Goal: Task Accomplishment & Management: Use online tool/utility

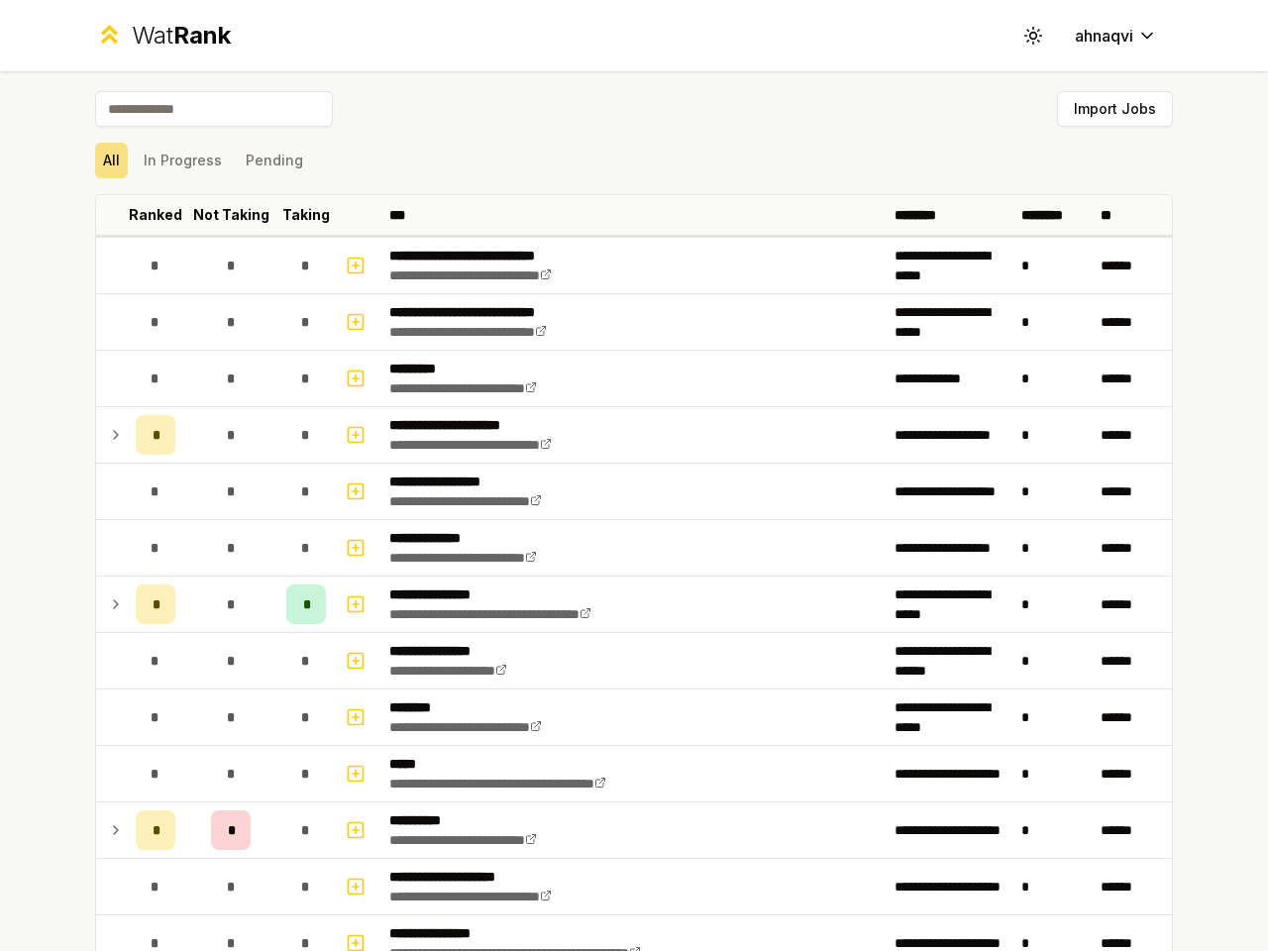
click at [1026, 36] on icon at bounding box center [1033, 35] width 19 height 19
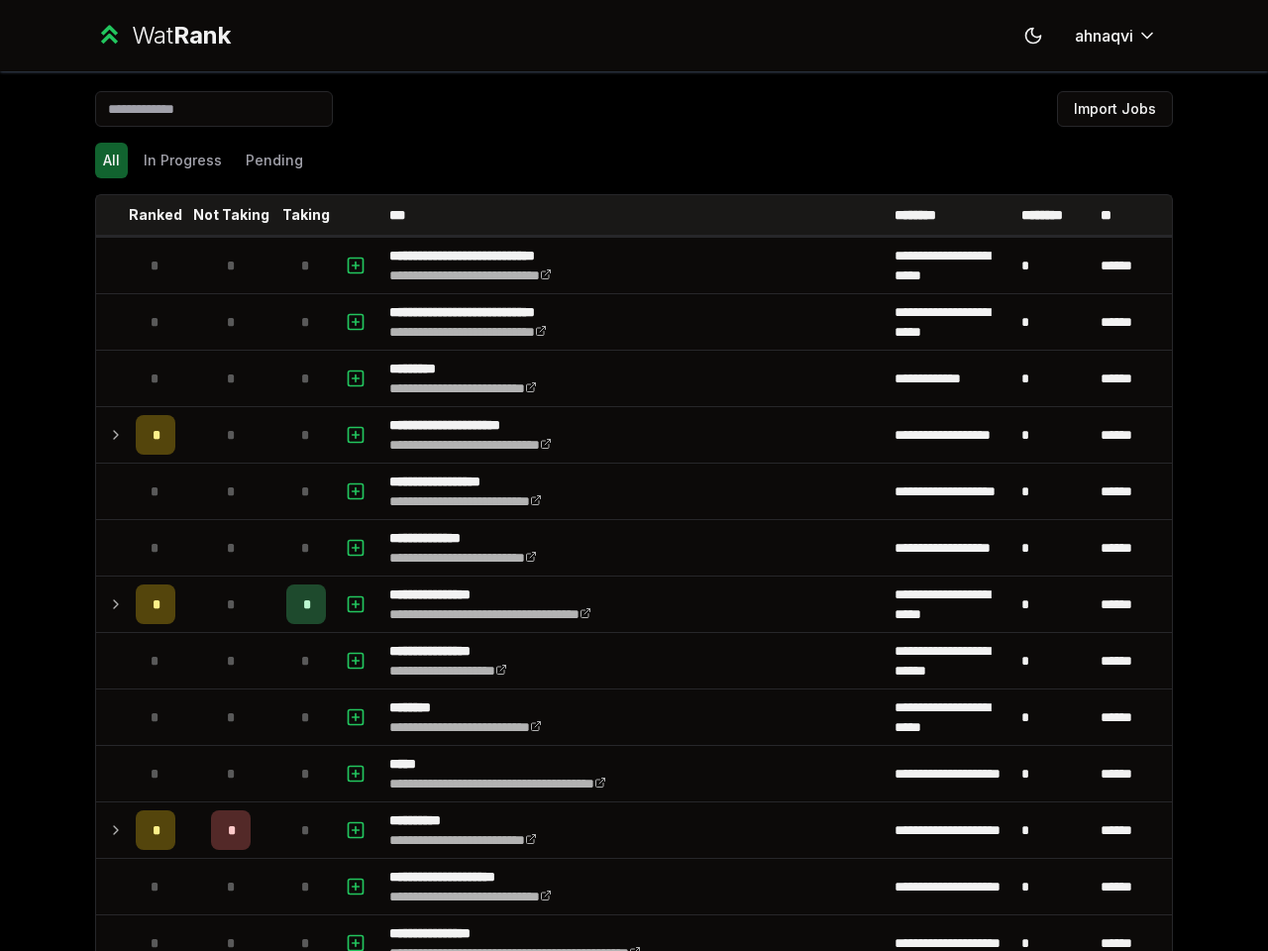
click at [1106, 109] on button "Import Jobs" at bounding box center [1115, 109] width 116 height 36
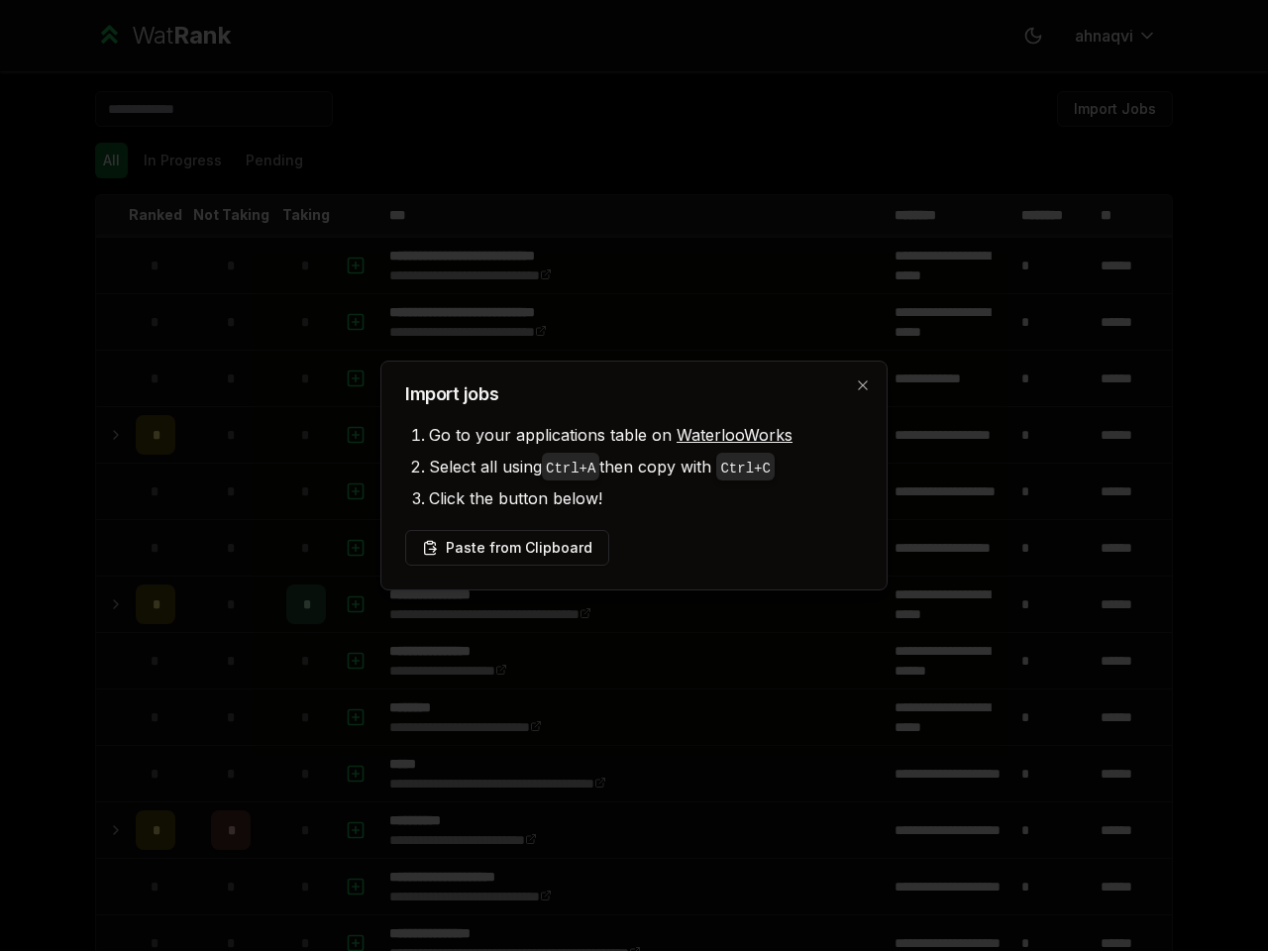
click at [103, 161] on div at bounding box center [634, 475] width 1268 height 951
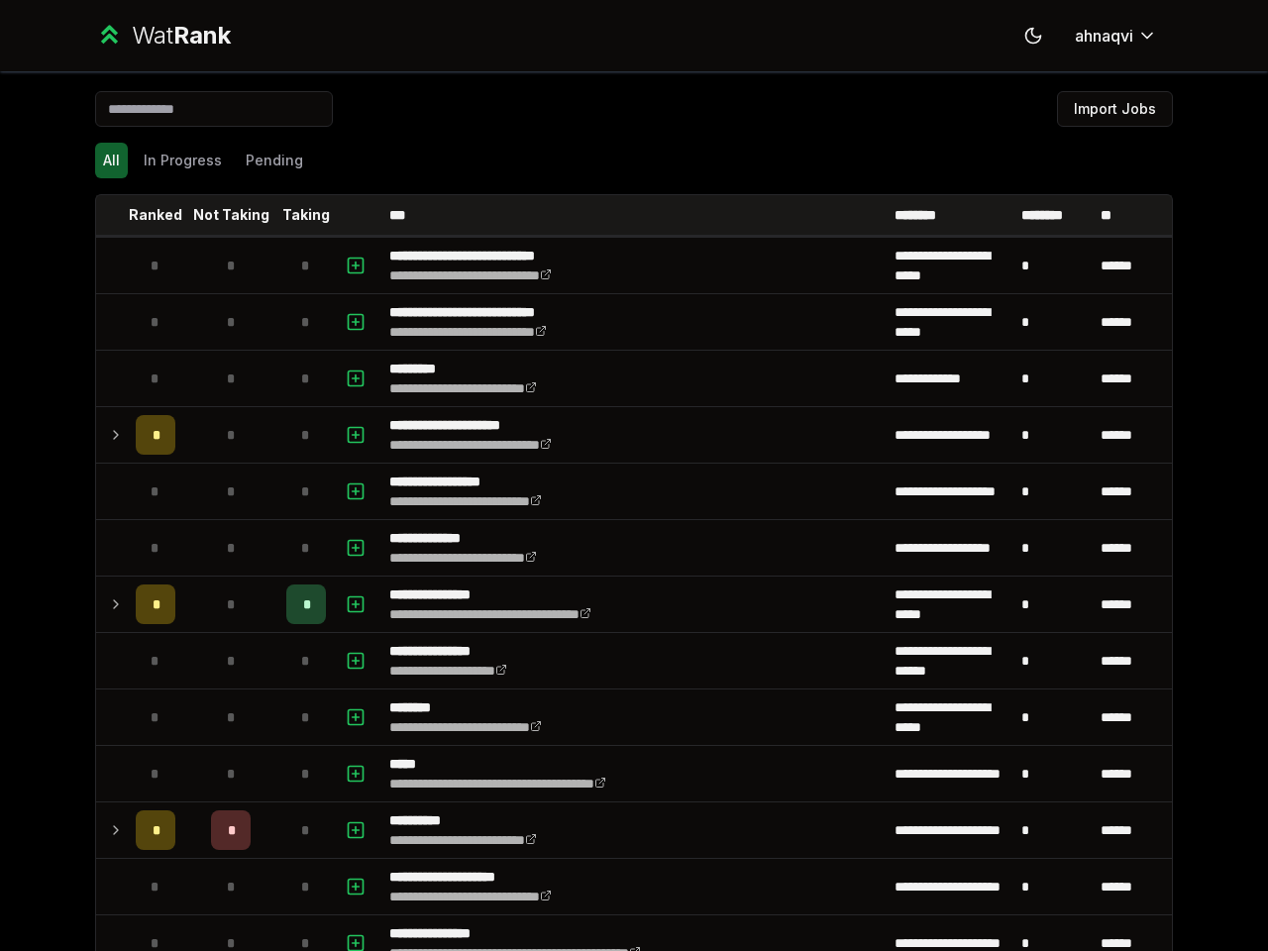
click at [266, 161] on button "Pending" at bounding box center [274, 161] width 73 height 36
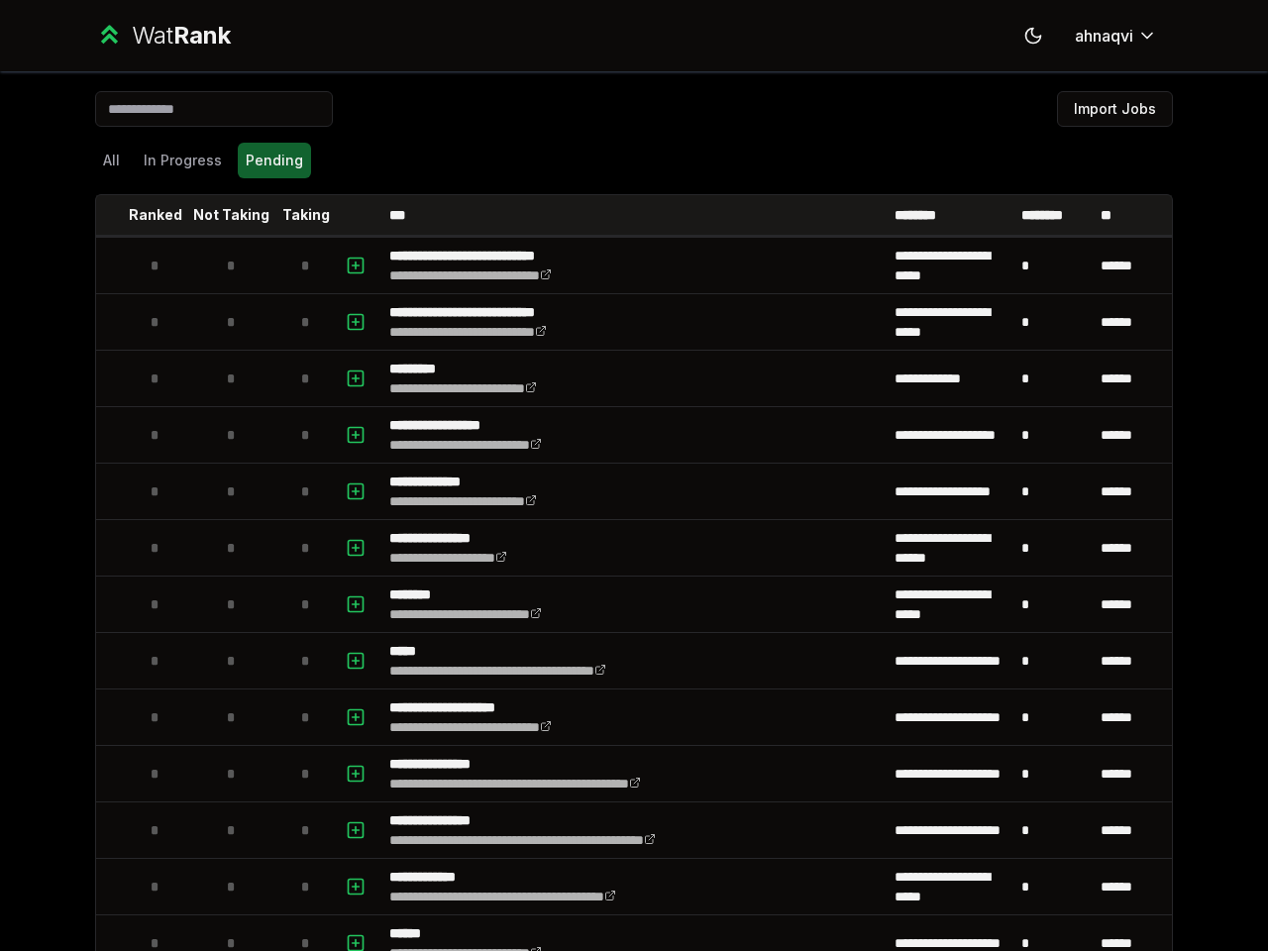
click at [104, 215] on th at bounding box center [112, 215] width 32 height 40
click at [148, 215] on p "Ranked" at bounding box center [156, 215] width 54 height 20
click at [223, 215] on p "Not Taking" at bounding box center [231, 215] width 76 height 20
click at [298, 215] on p "Taking" at bounding box center [306, 215] width 48 height 20
click at [350, 215] on th at bounding box center [358, 215] width 48 height 40
